Goal: Obtain resource: Obtain resource

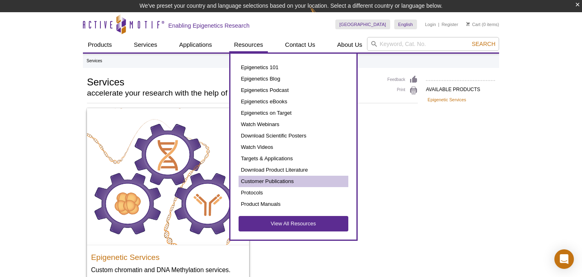
click at [259, 183] on link "Customer Publications" at bounding box center [294, 181] width 110 height 11
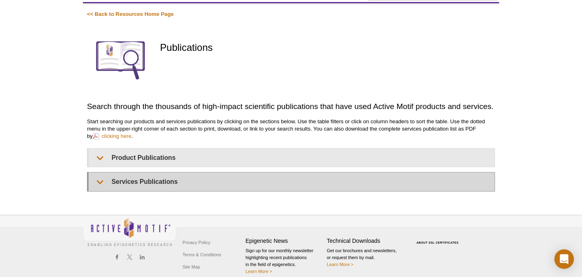
scroll to position [61, 0]
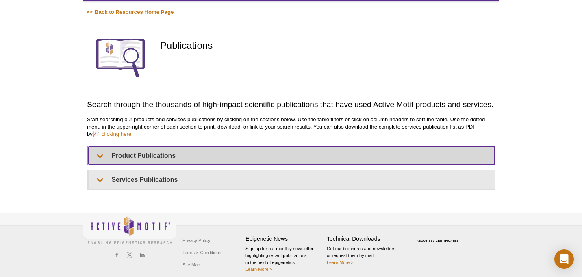
click at [105, 156] on summary "Product Publications" at bounding box center [292, 155] width 406 height 18
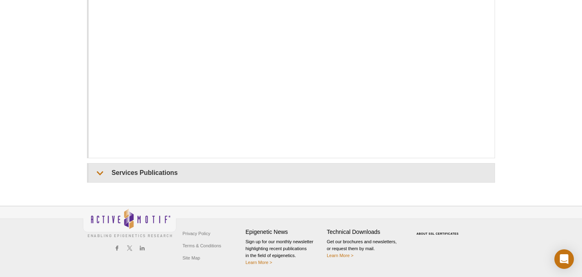
scroll to position [388, 0]
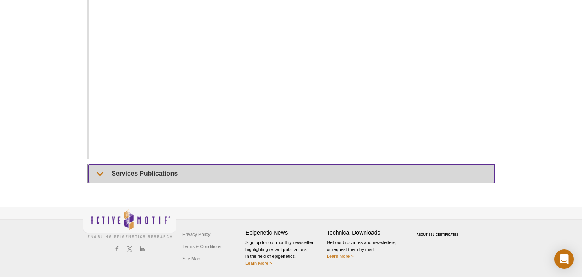
click at [105, 175] on summary "Services Publications" at bounding box center [292, 173] width 406 height 18
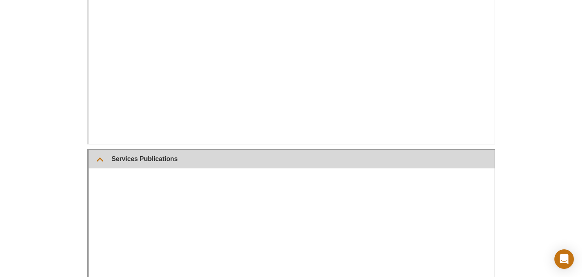
scroll to position [408, 0]
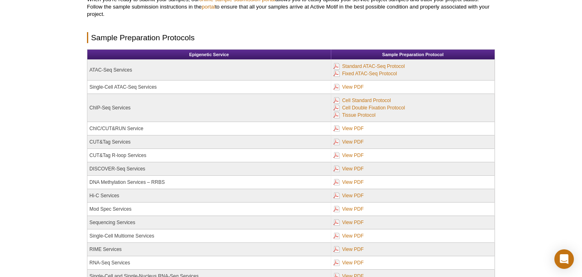
scroll to position [111, 0]
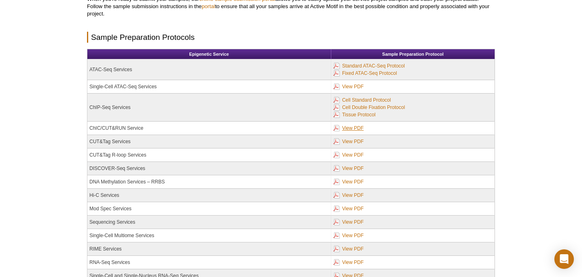
click at [348, 128] on link "View PDF" at bounding box center [348, 128] width 30 height 9
